Goal: Task Accomplishment & Management: Use online tool/utility

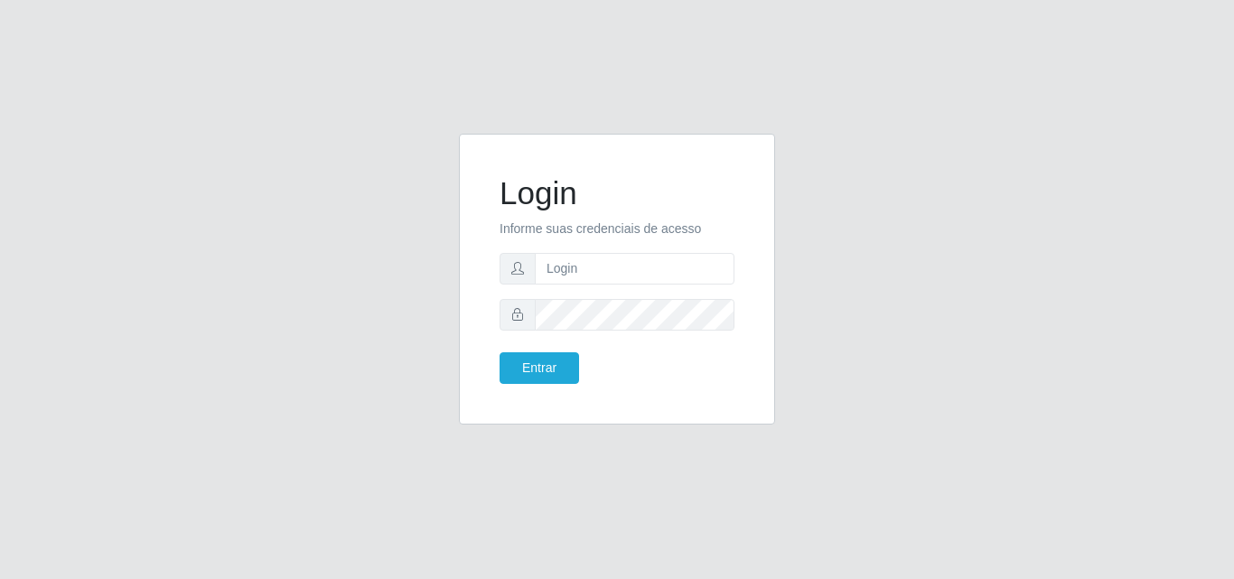
type input "[EMAIL_ADDRESS][DOMAIN_NAME]"
click at [499, 352] on button "Entrar" at bounding box center [538, 368] width 79 height 32
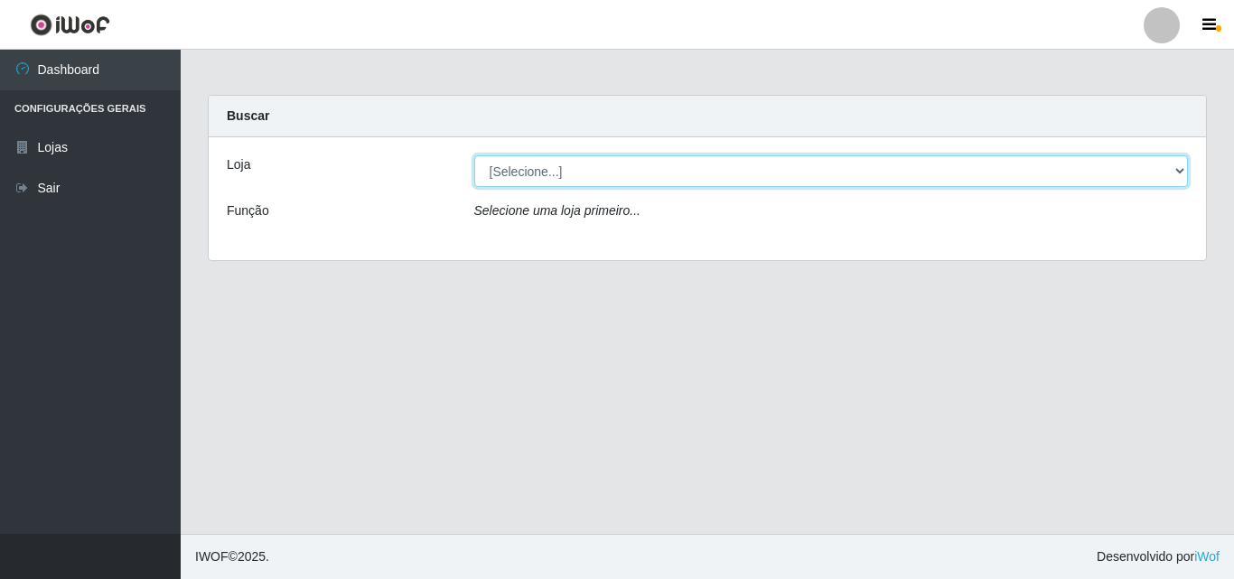
click at [621, 171] on select "[Selecione...] Corte Fácil - Unidade Emaús" at bounding box center [831, 171] width 714 height 32
select select "201"
click at [474, 155] on select "[Selecione...] Corte Fácil - Unidade Emaús" at bounding box center [831, 171] width 714 height 32
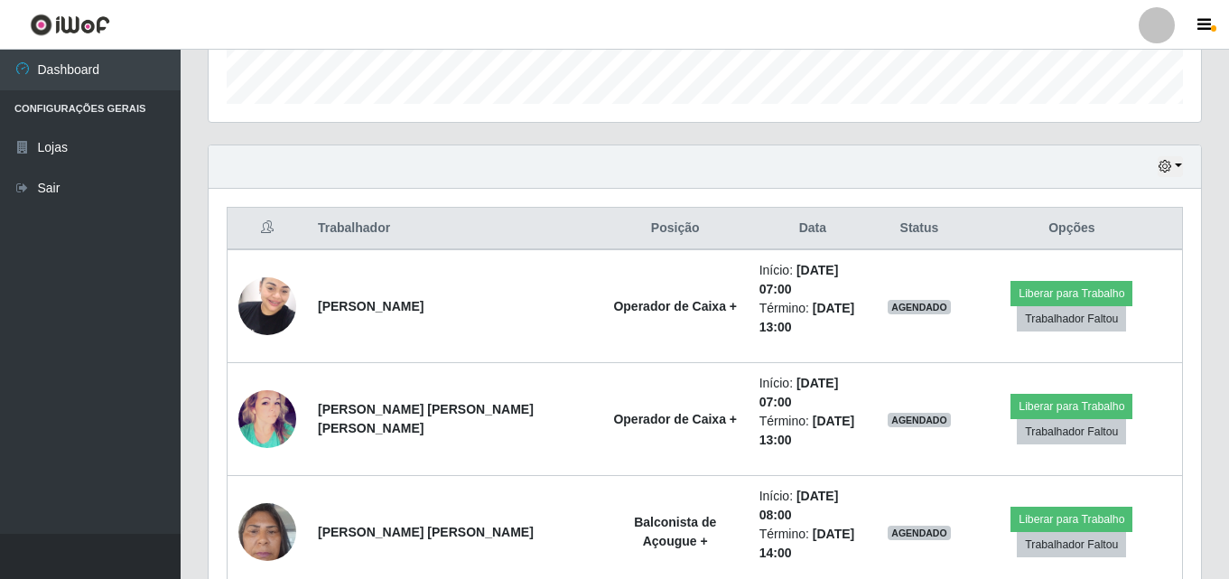
scroll to position [632, 0]
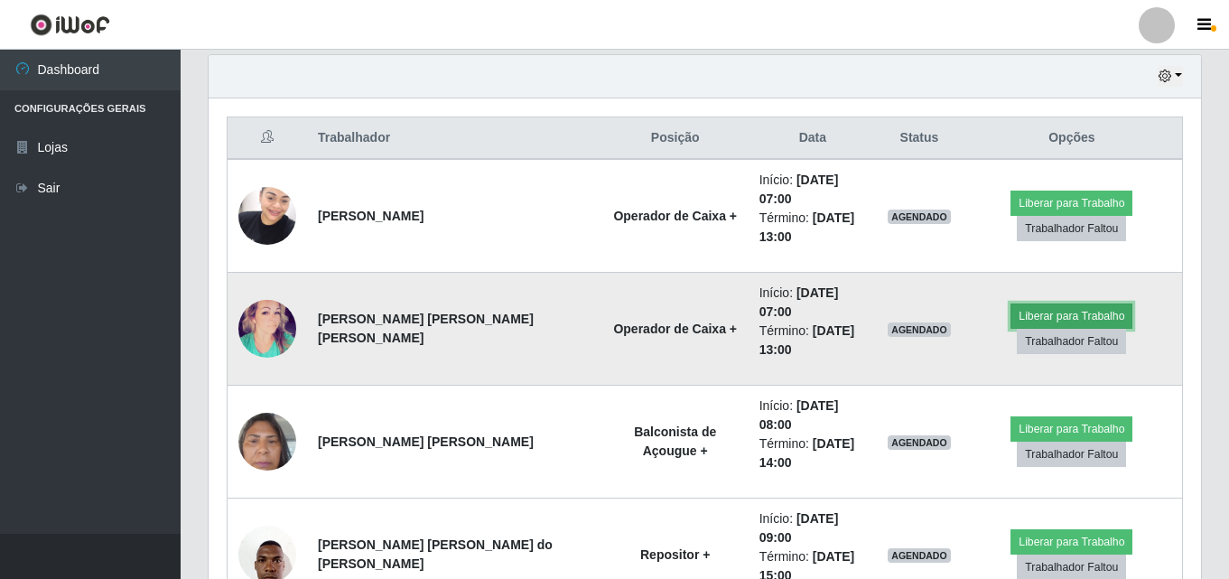
click at [1087, 303] on button "Liberar para Trabalho" at bounding box center [1072, 315] width 122 height 25
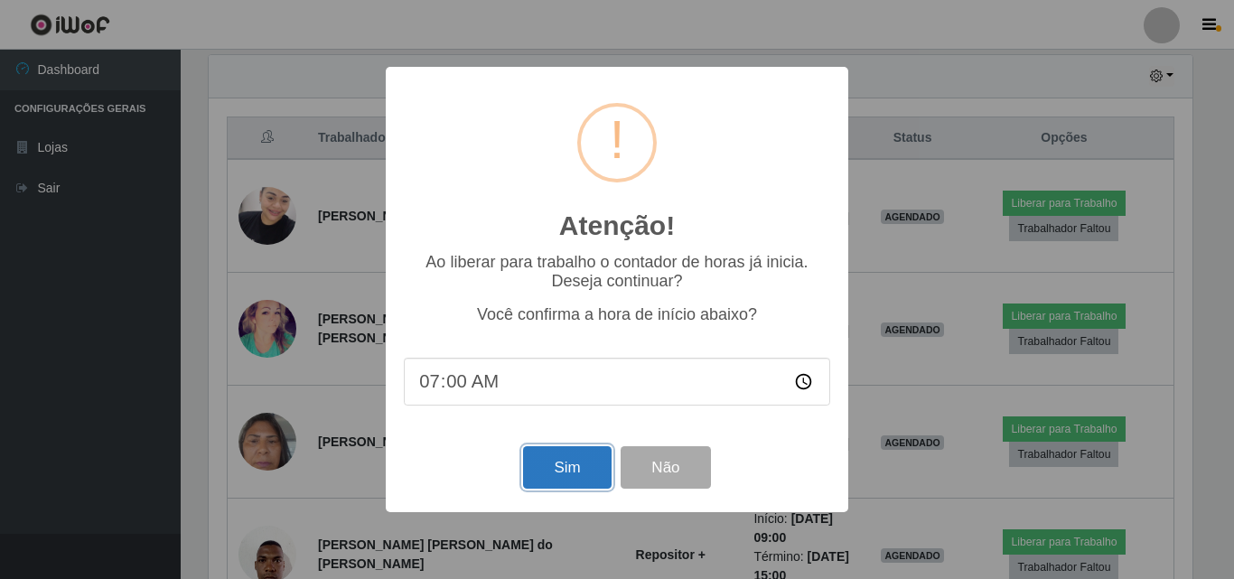
click at [564, 462] on button "Sim" at bounding box center [567, 467] width 88 height 42
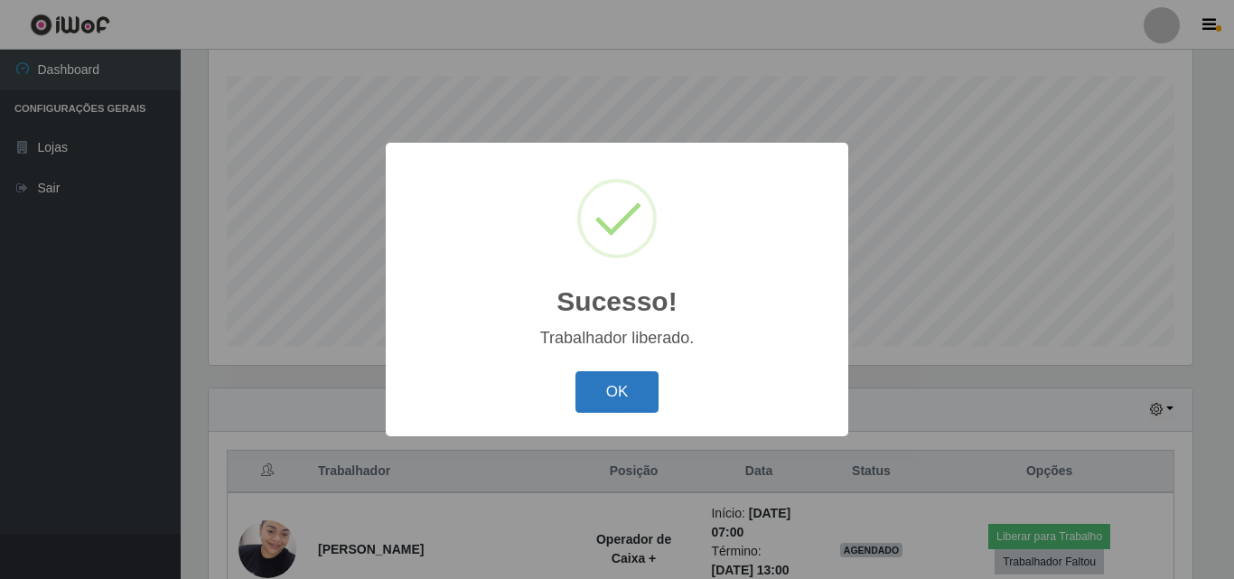
click at [631, 390] on button "OK" at bounding box center [617, 392] width 84 height 42
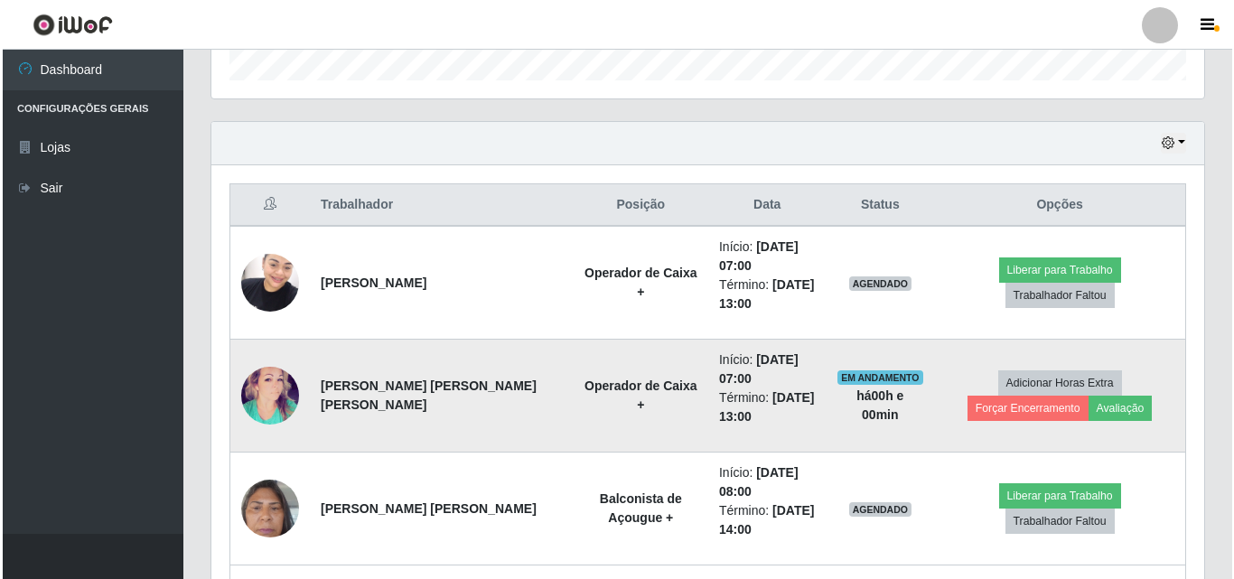
scroll to position [570, 0]
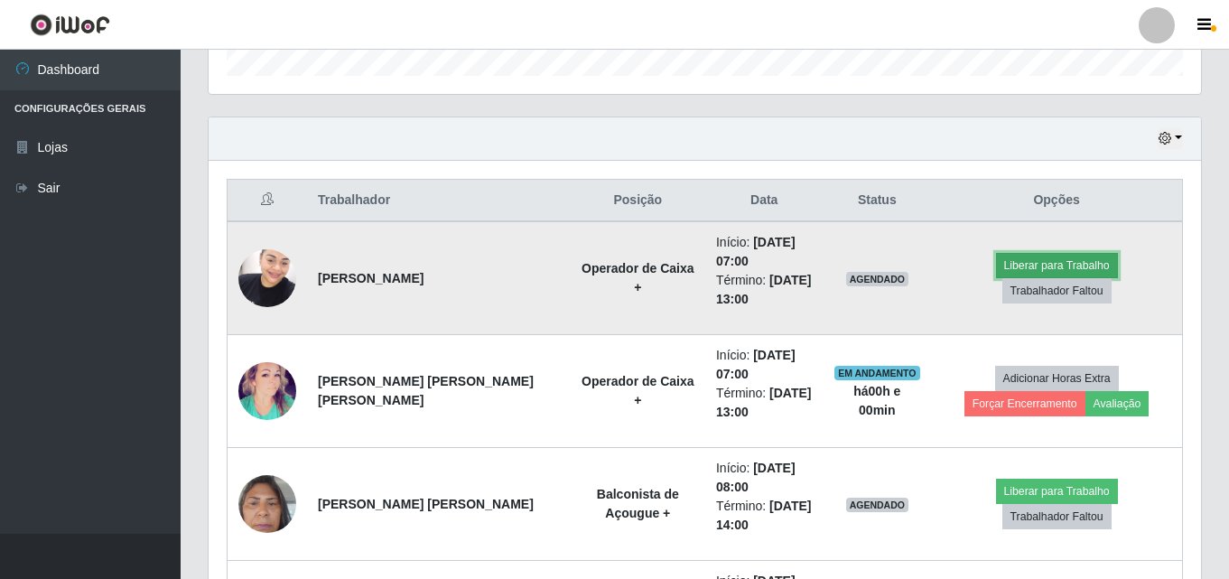
click at [996, 277] on button "Liberar para Trabalho" at bounding box center [1057, 265] width 122 height 25
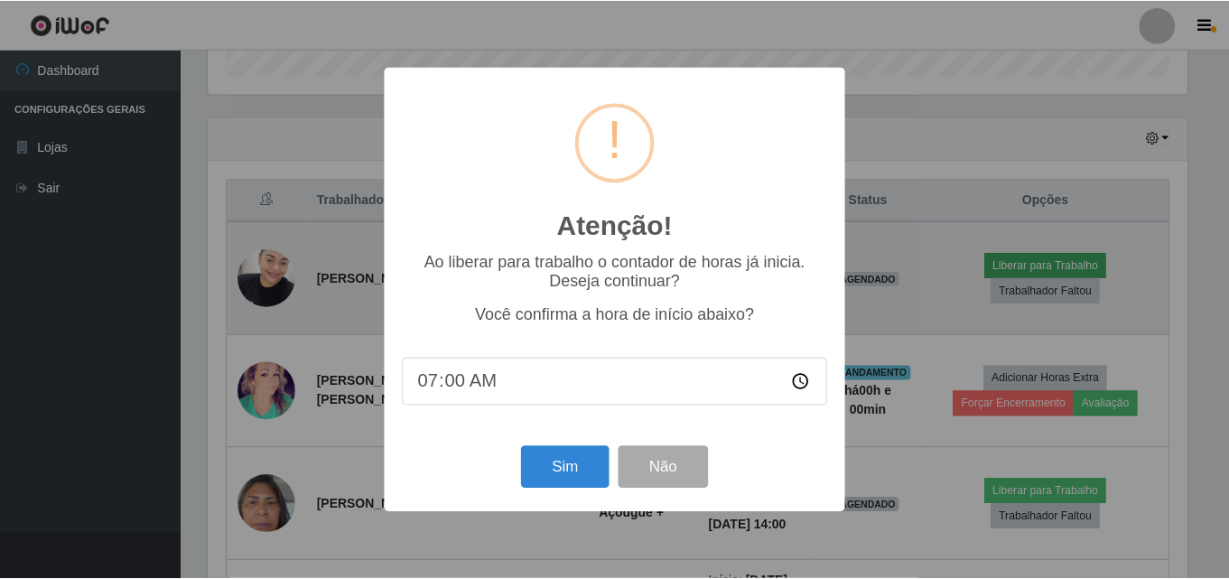
scroll to position [375, 984]
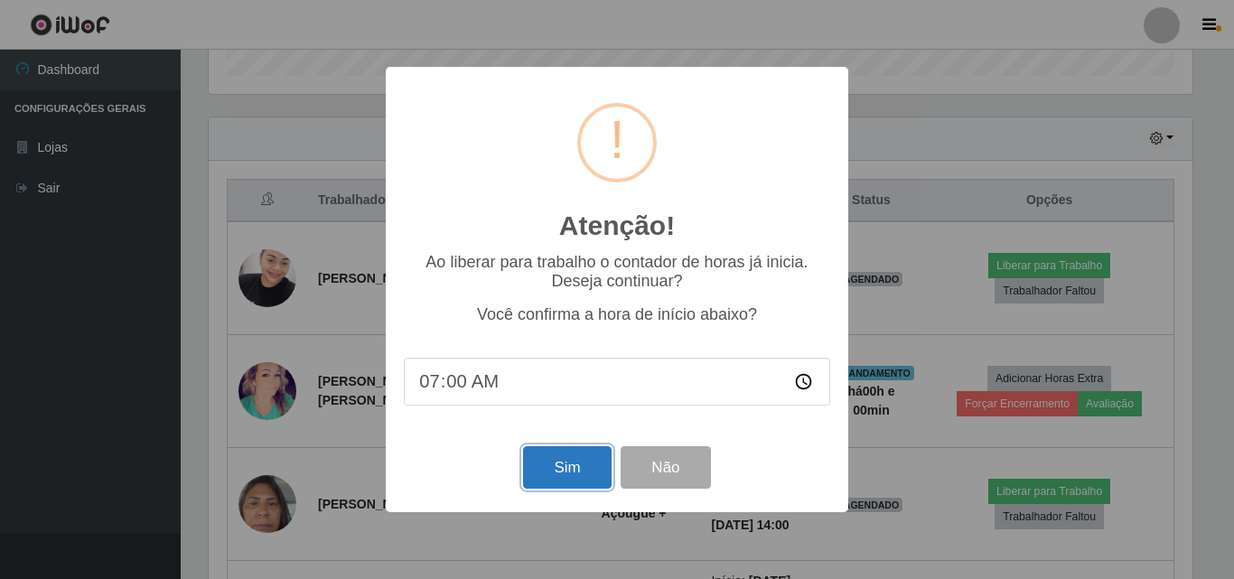
click at [575, 473] on button "Sim" at bounding box center [567, 467] width 88 height 42
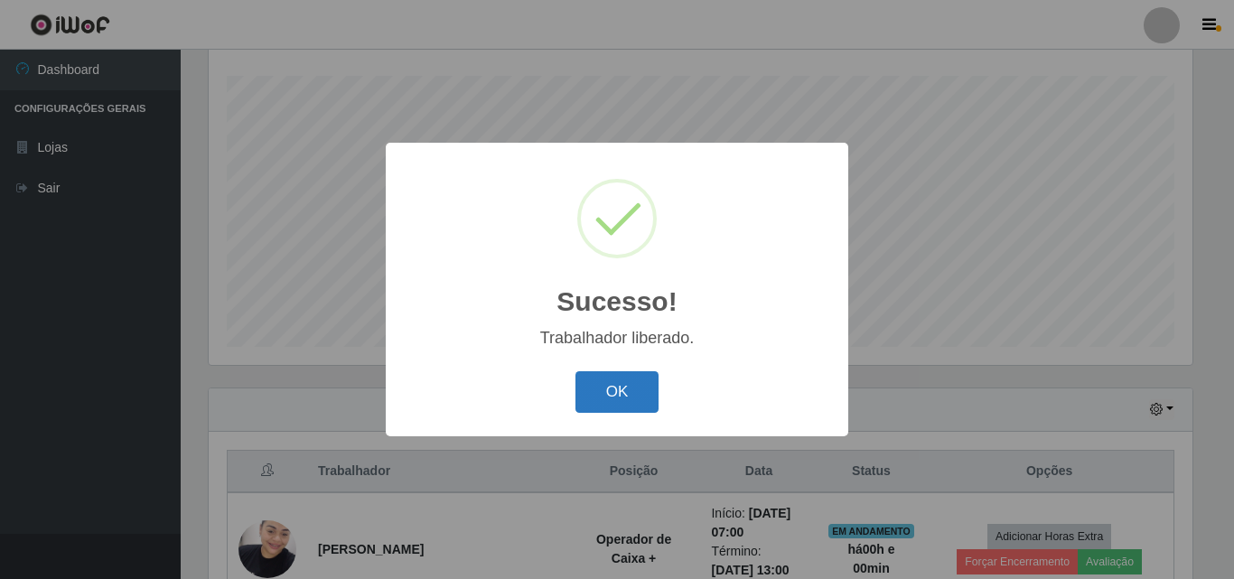
click at [621, 394] on button "OK" at bounding box center [617, 392] width 84 height 42
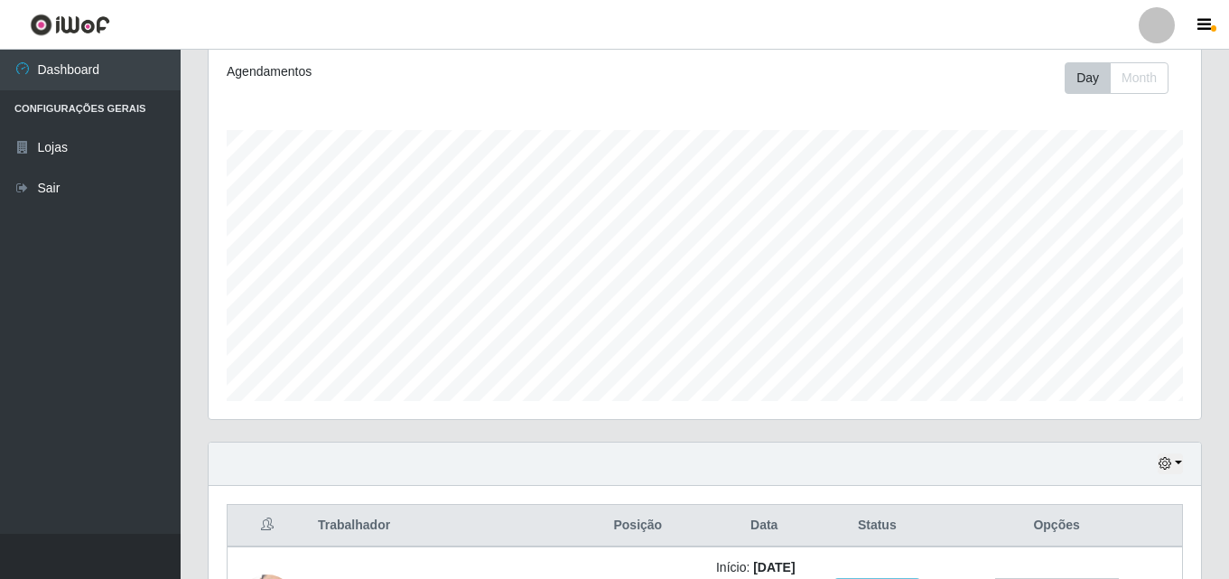
scroll to position [0, 0]
